Goal: Task Accomplishment & Management: Use online tool/utility

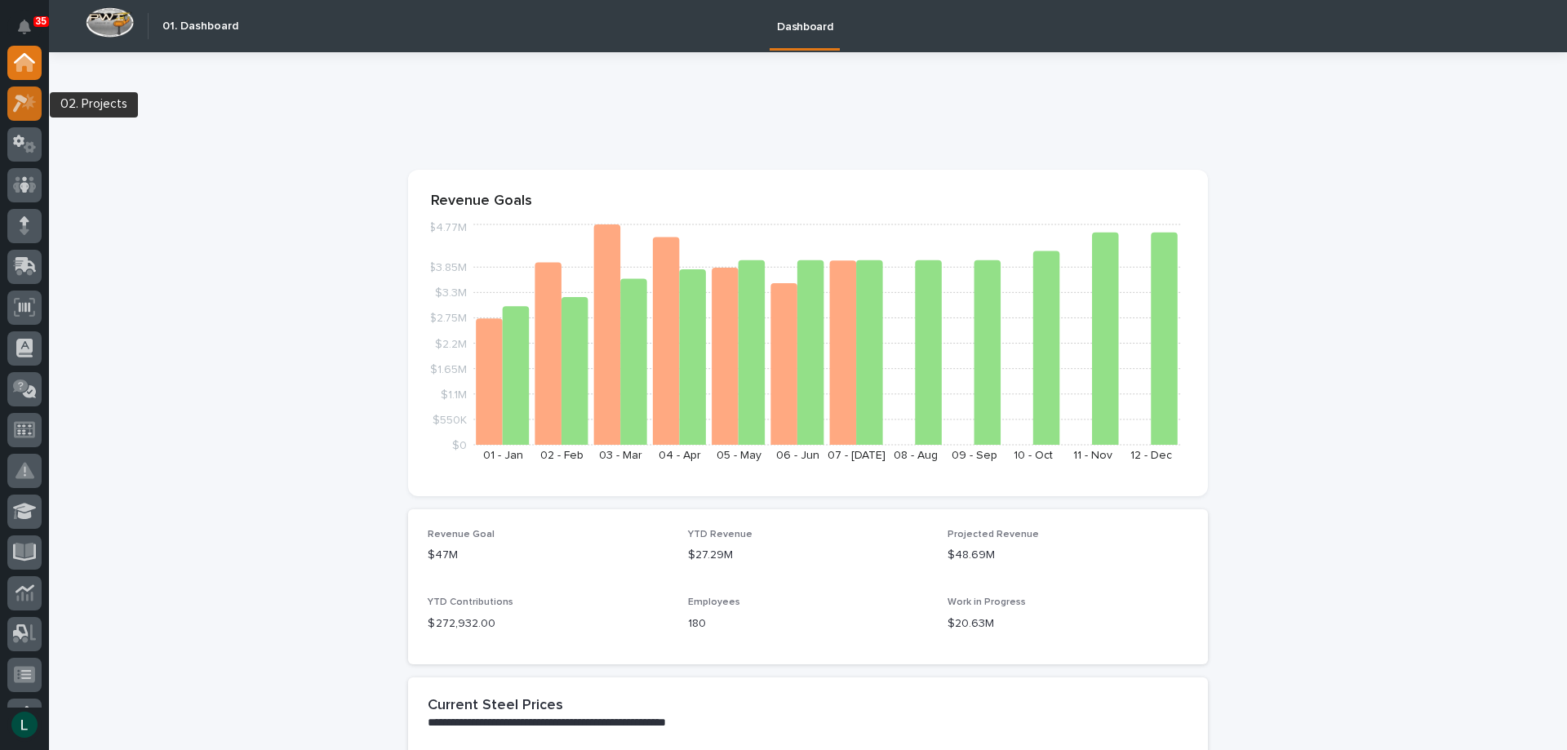
click at [30, 96] on icon at bounding box center [25, 103] width 24 height 19
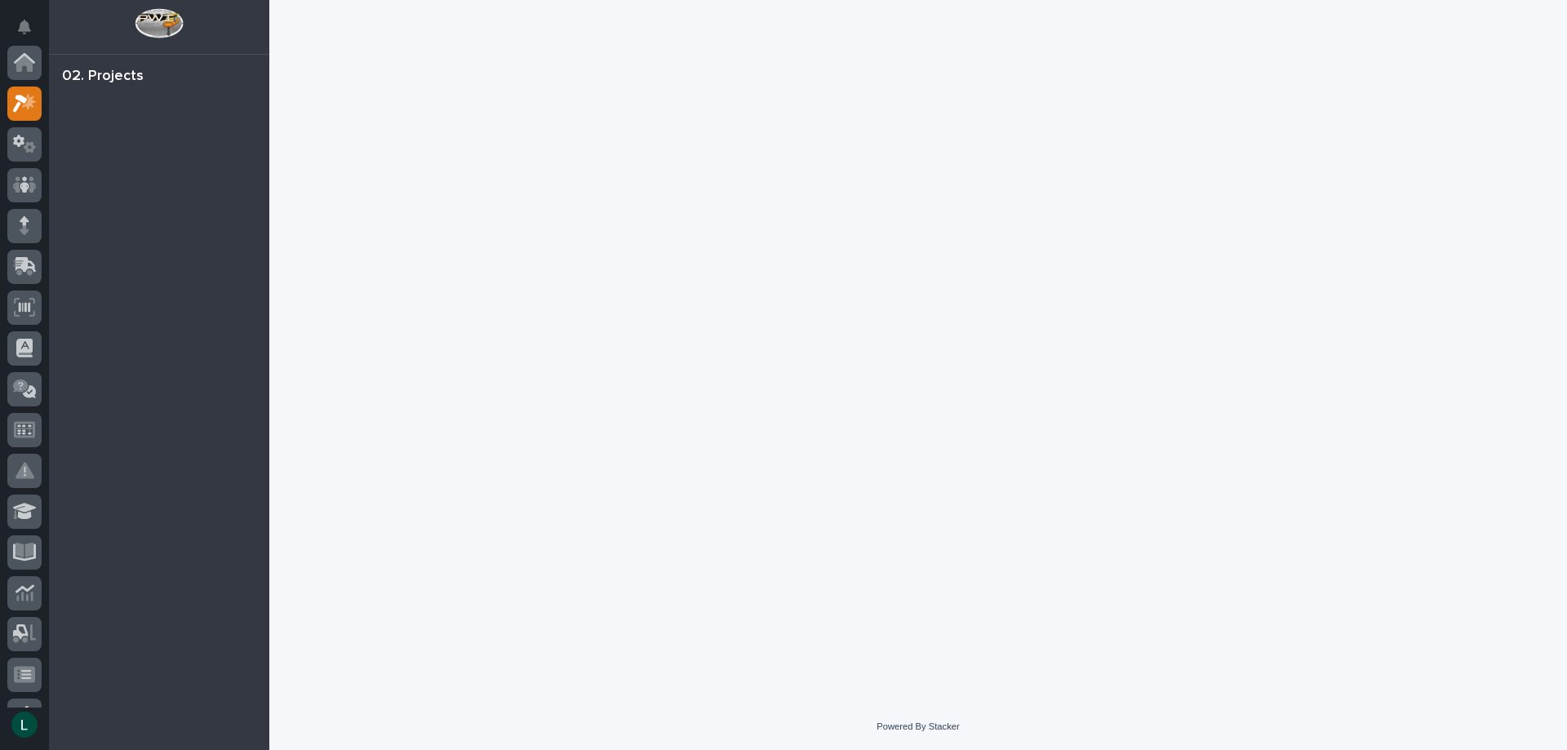
scroll to position [41, 0]
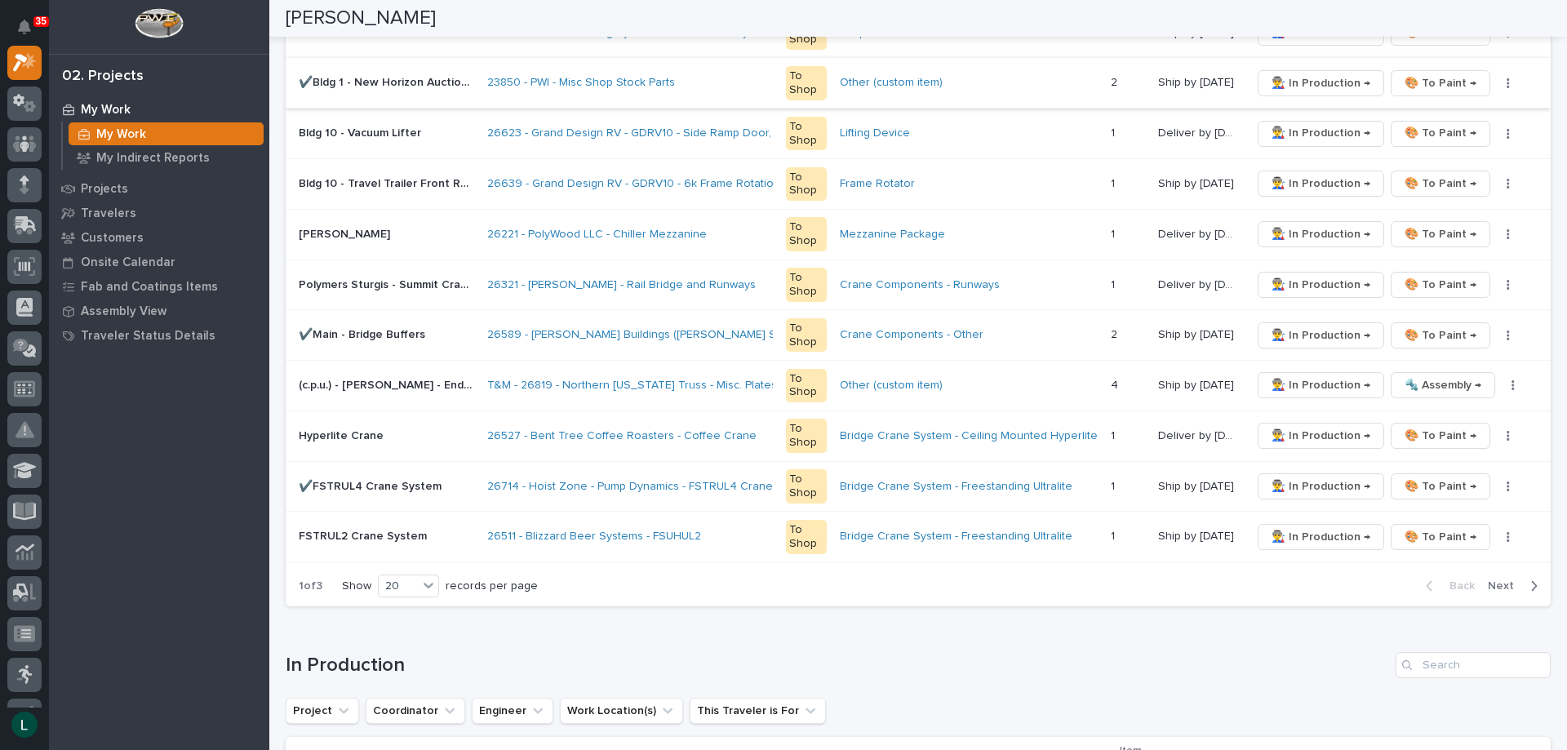
scroll to position [979, 0]
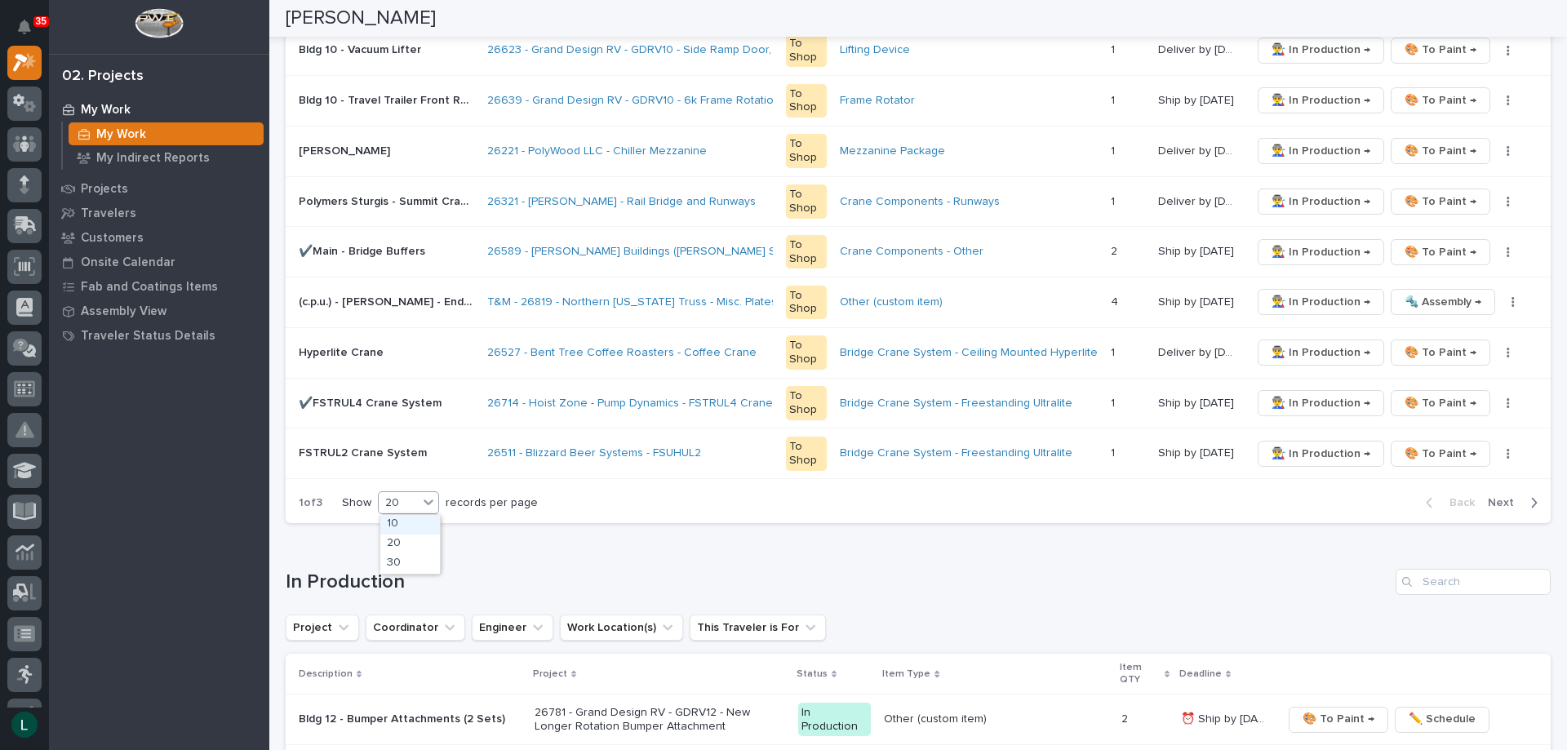
click at [404, 499] on div "20" at bounding box center [398, 503] width 39 height 17
click at [412, 556] on div "30" at bounding box center [410, 564] width 60 height 20
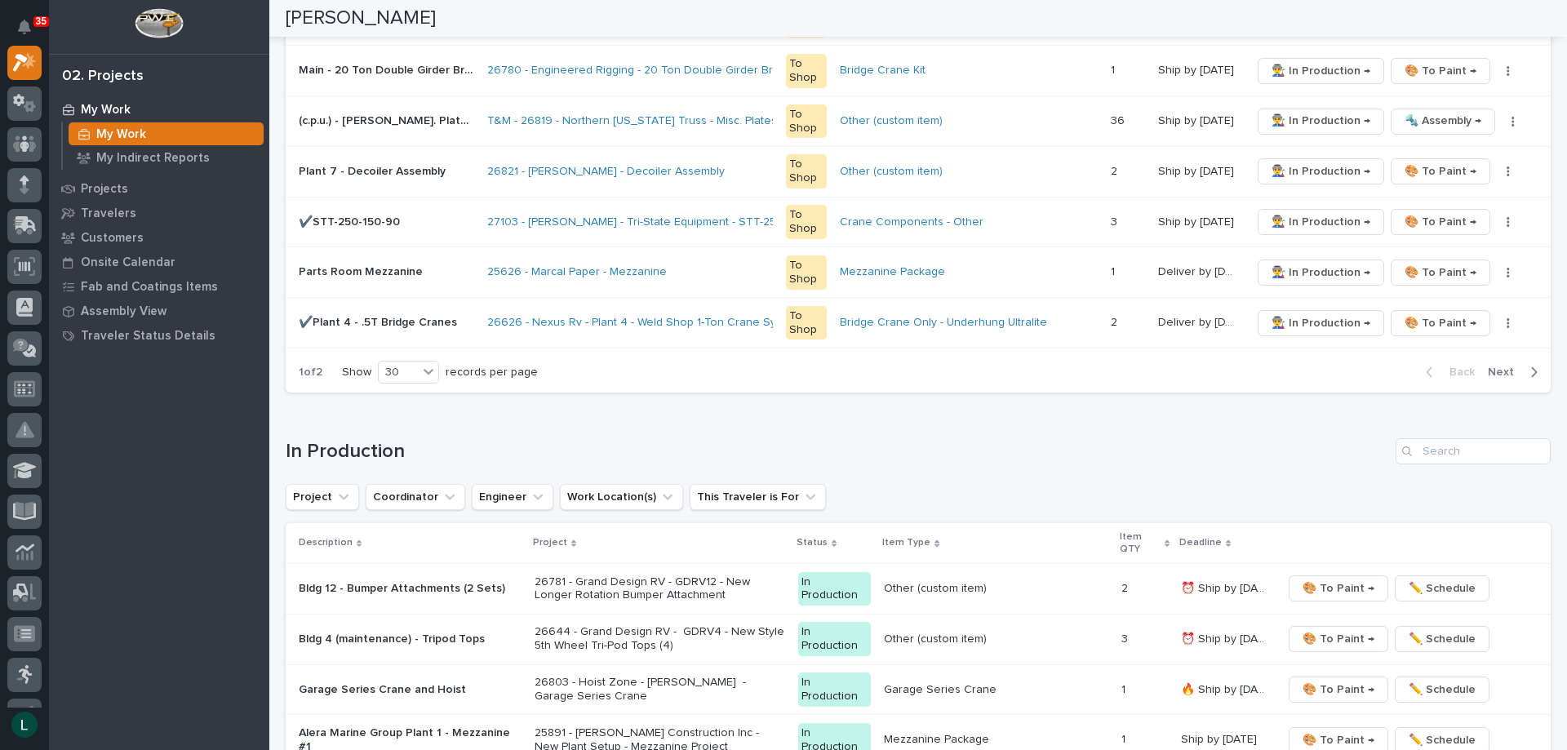
scroll to position [1632, 0]
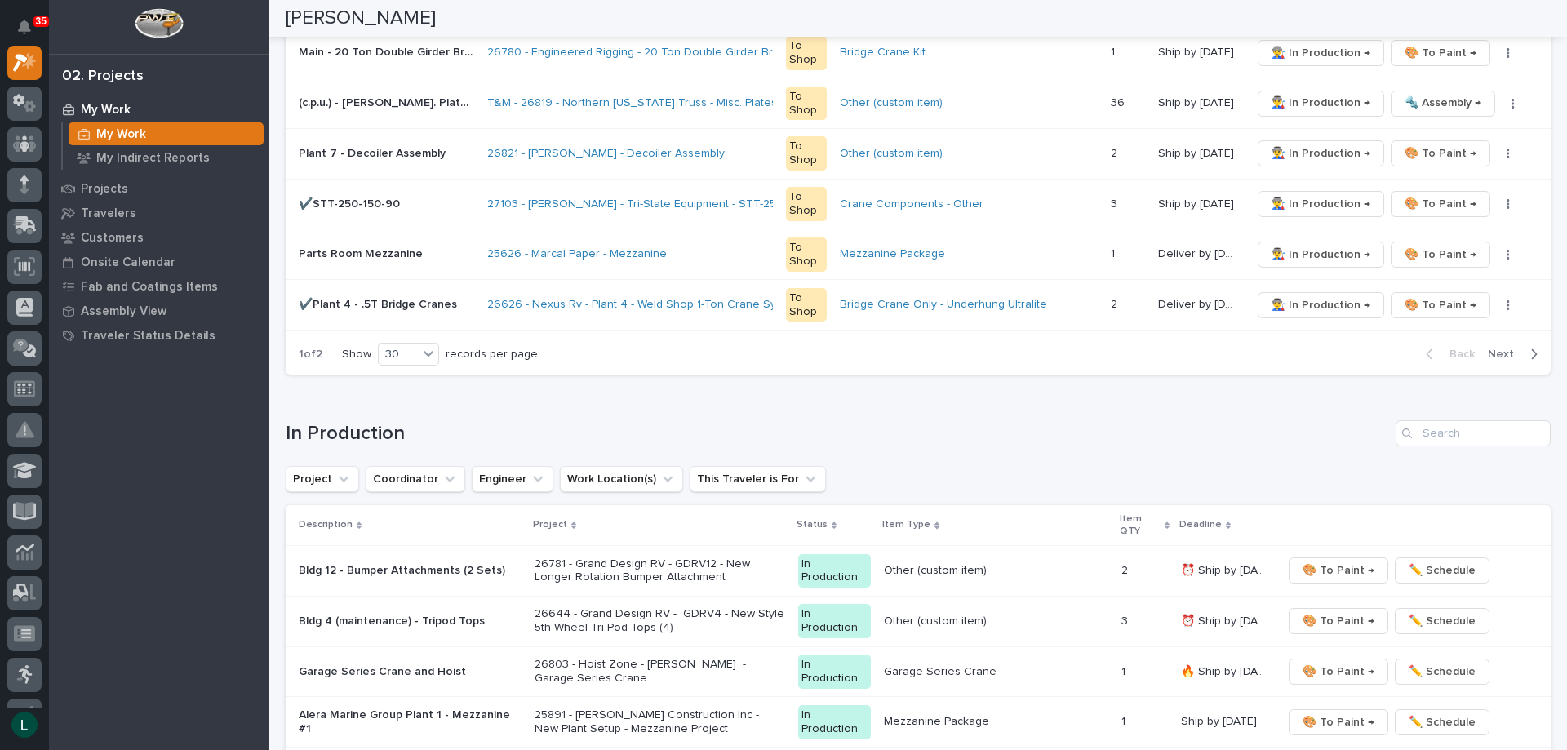
click at [1530, 353] on icon "button" at bounding box center [1533, 354] width 7 height 15
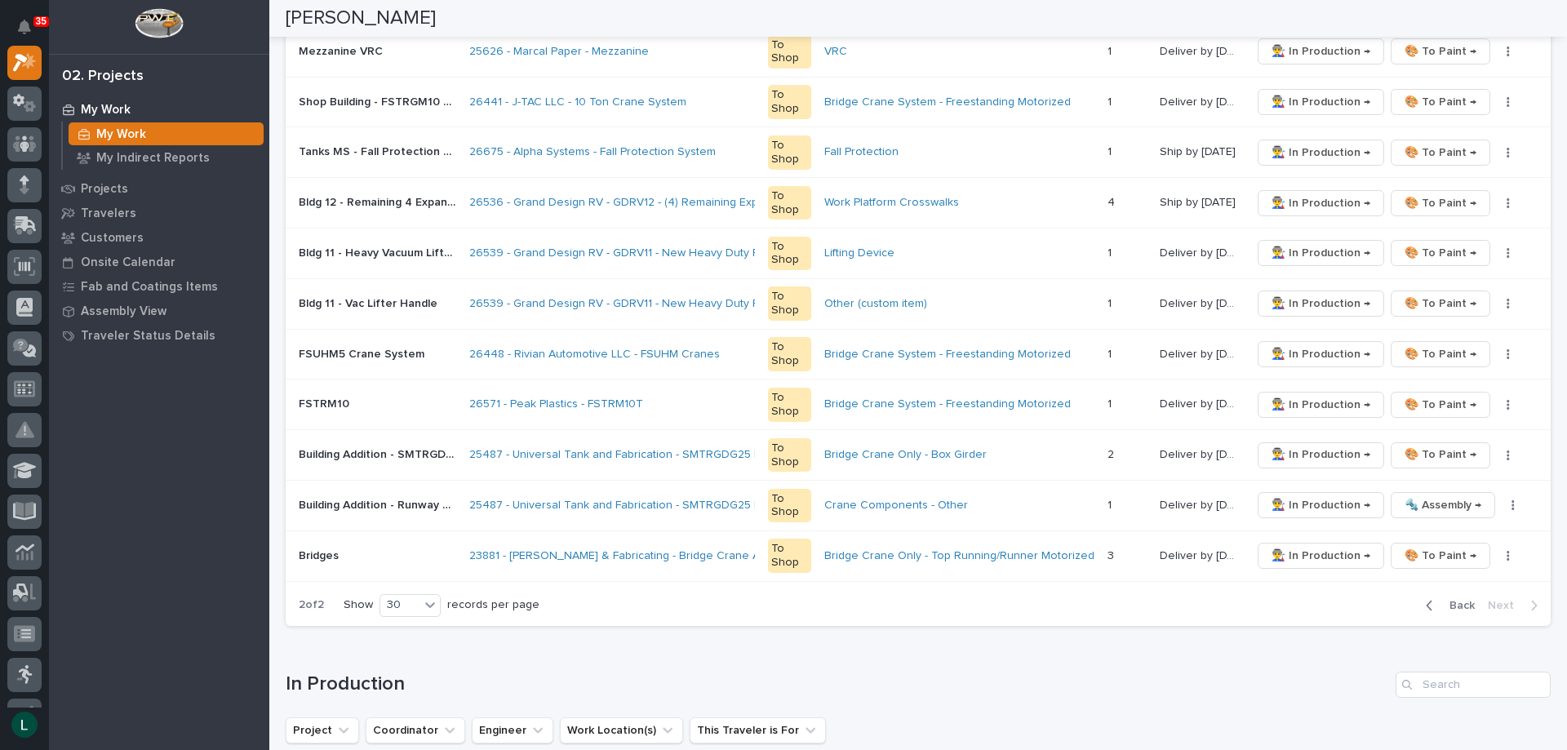
scroll to position [575, 0]
click at [1427, 606] on icon "button" at bounding box center [1430, 604] width 6 height 10
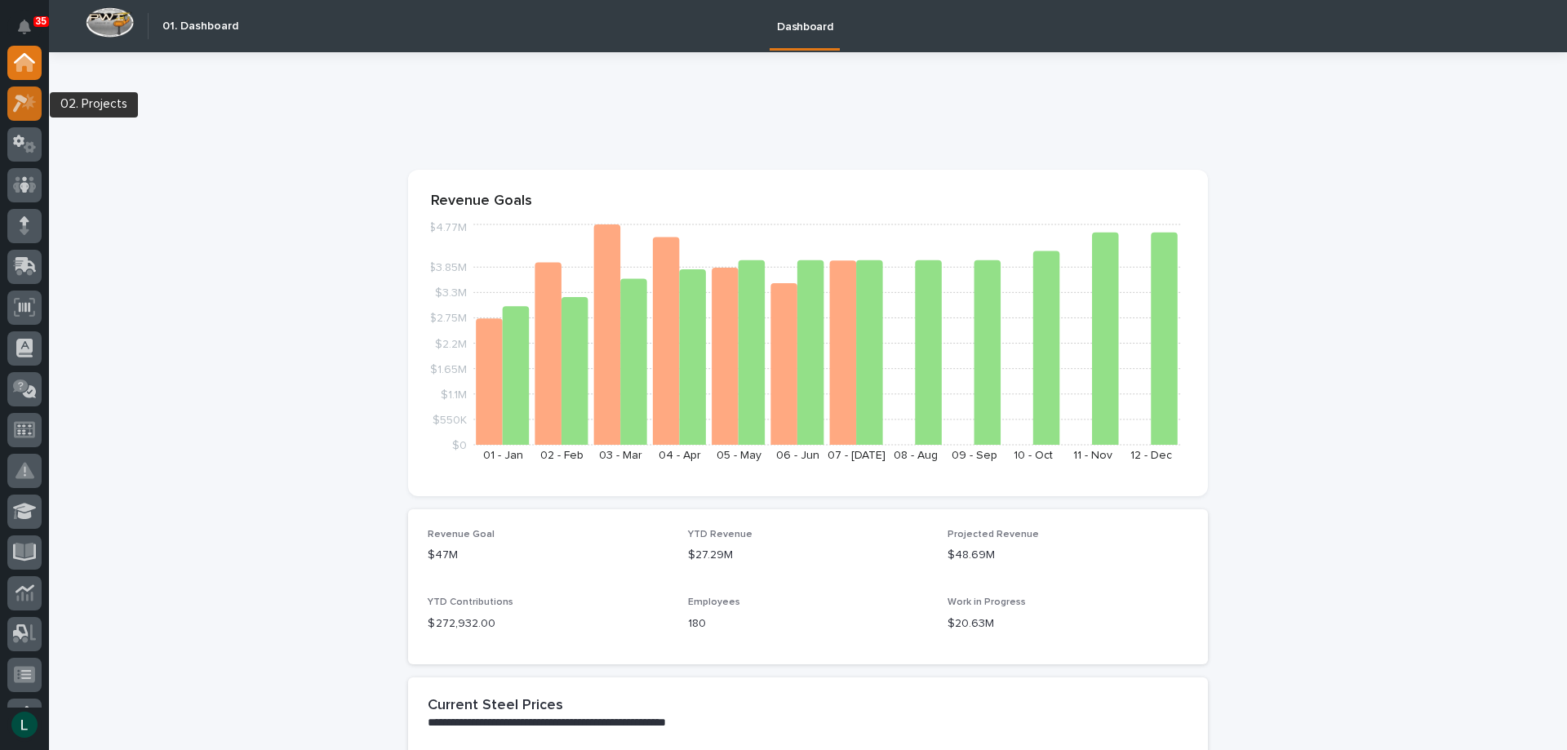
click at [20, 99] on icon at bounding box center [20, 104] width 15 height 18
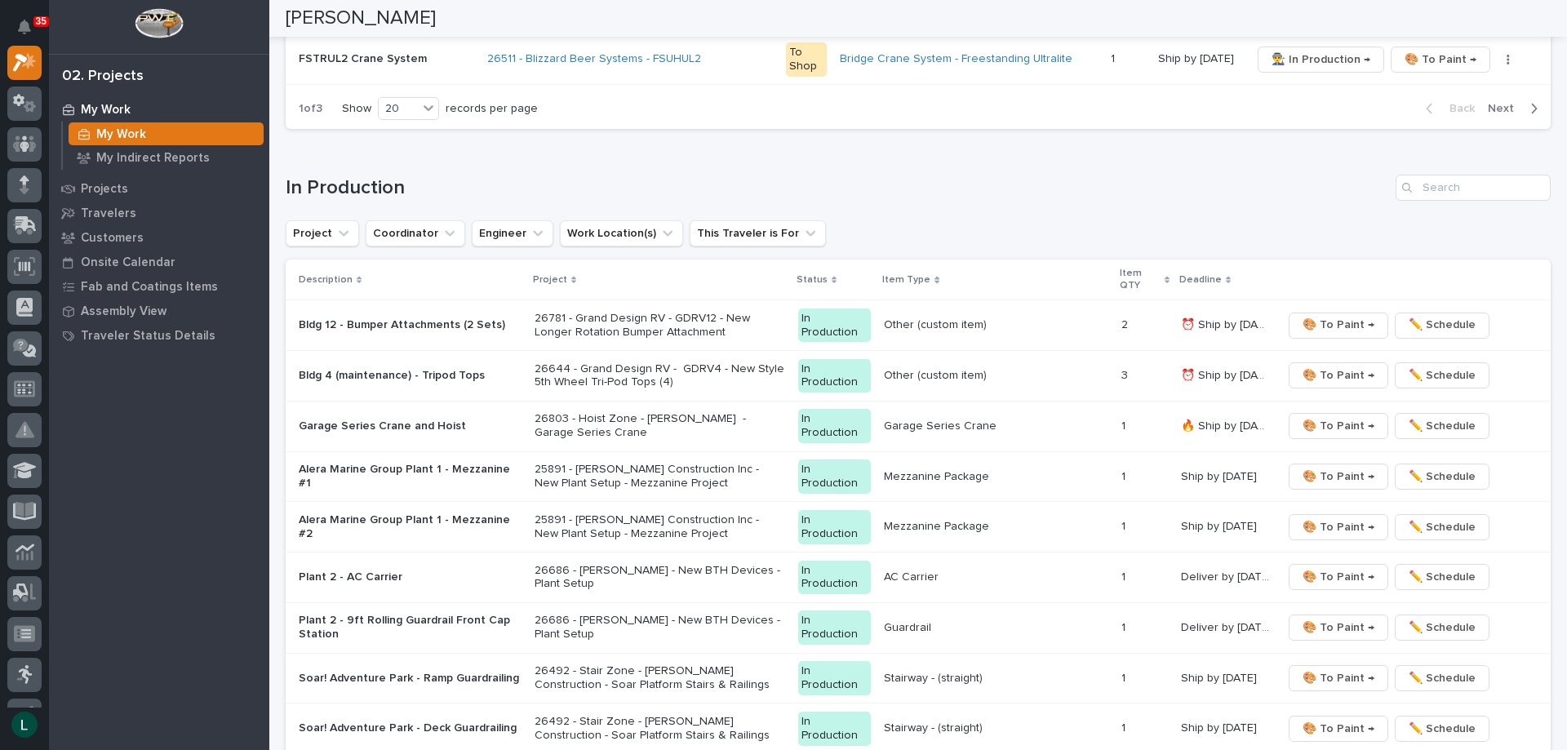
scroll to position [1469, 0]
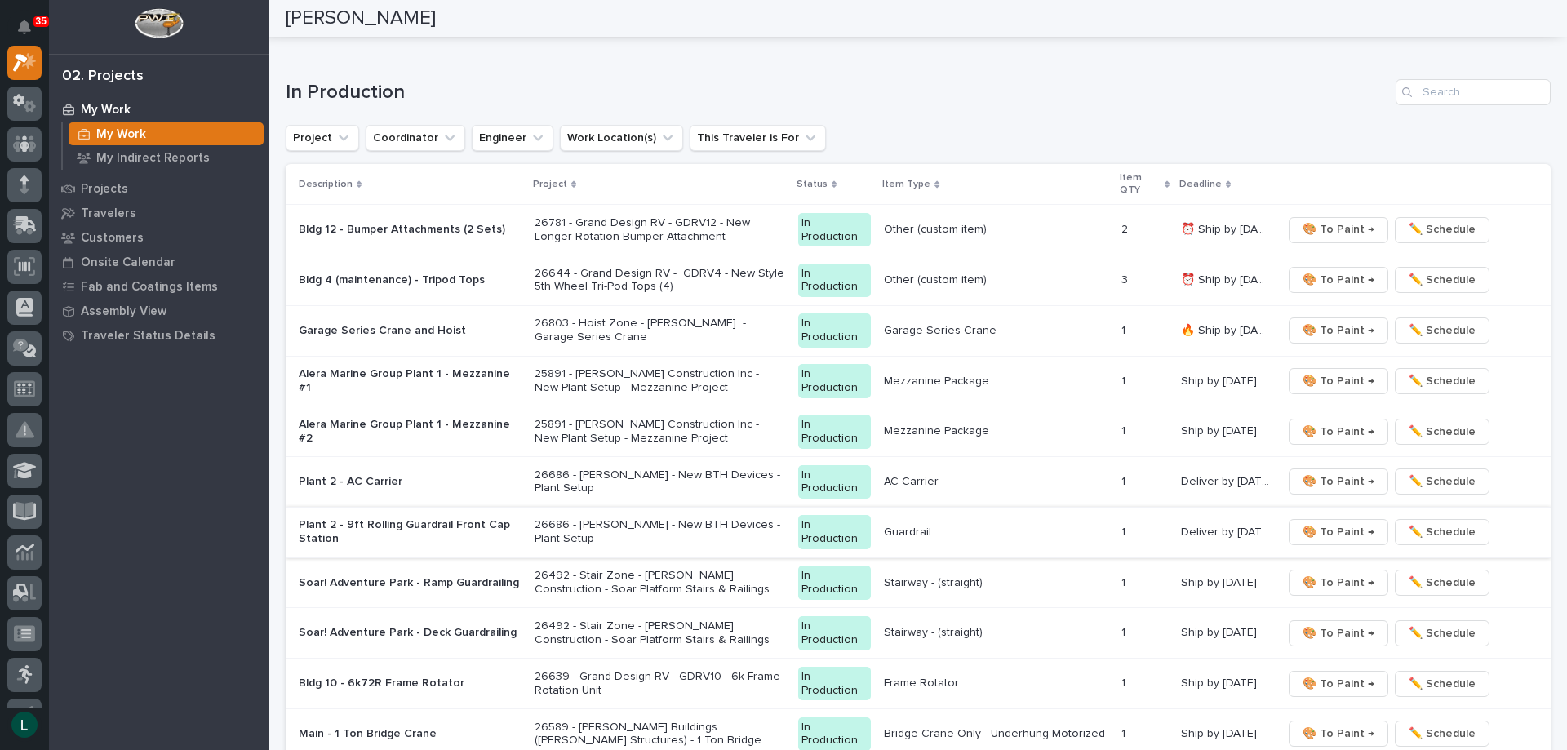
click at [1322, 526] on span "🎨 To Paint →" at bounding box center [1339, 532] width 72 height 20
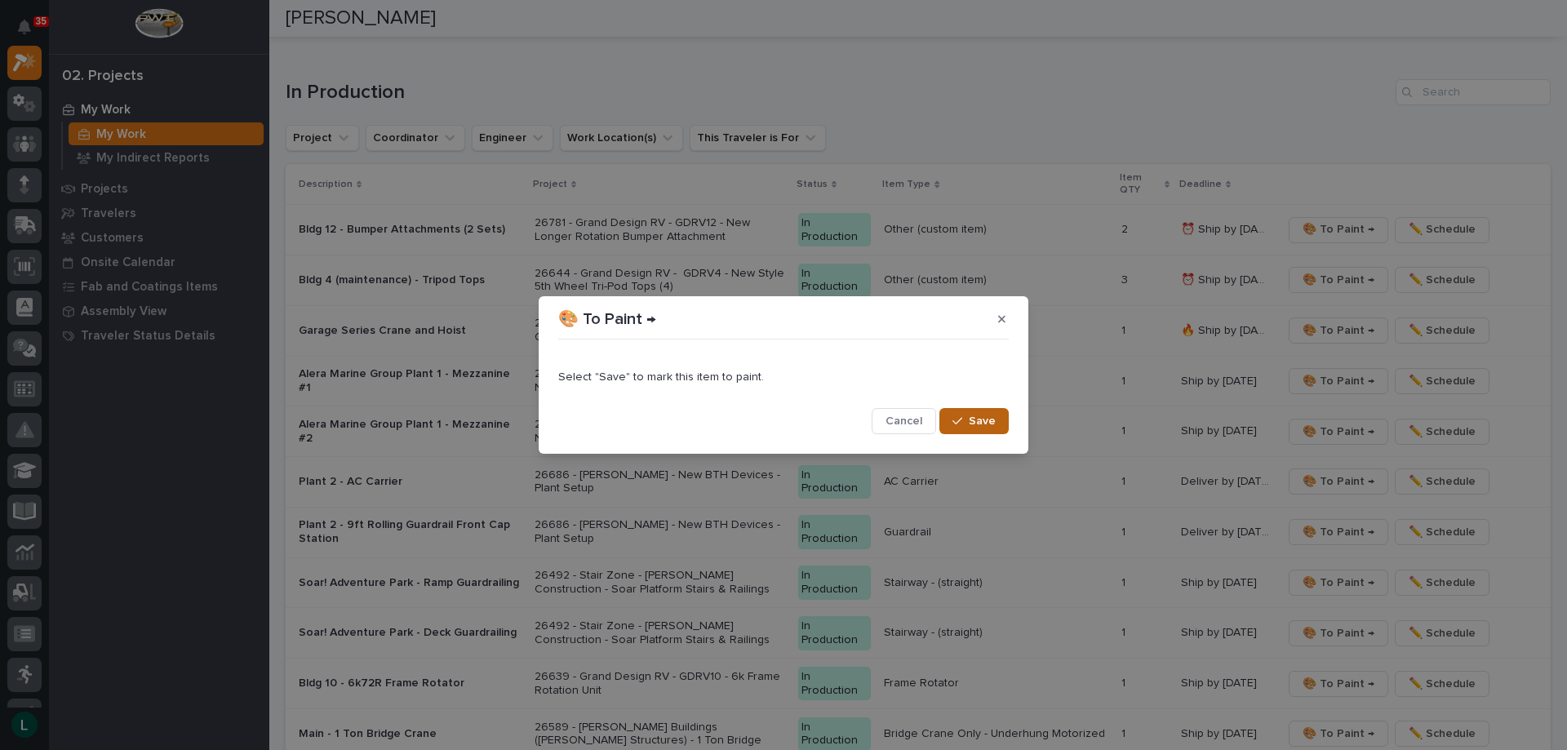
click at [981, 420] on span "Save" at bounding box center [982, 421] width 27 height 15
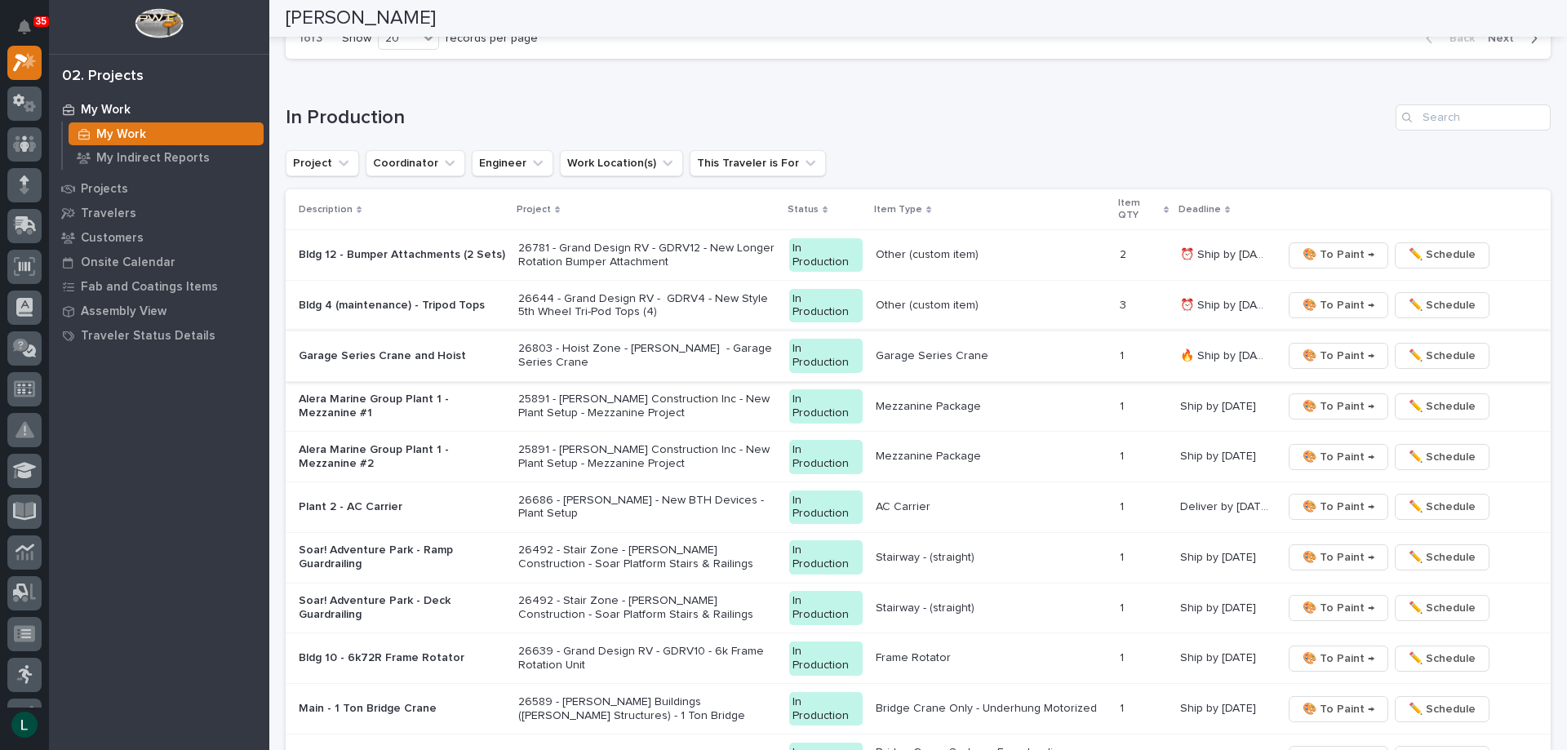
scroll to position [1422, 0]
